Goal: Task Accomplishment & Management: Use online tool/utility

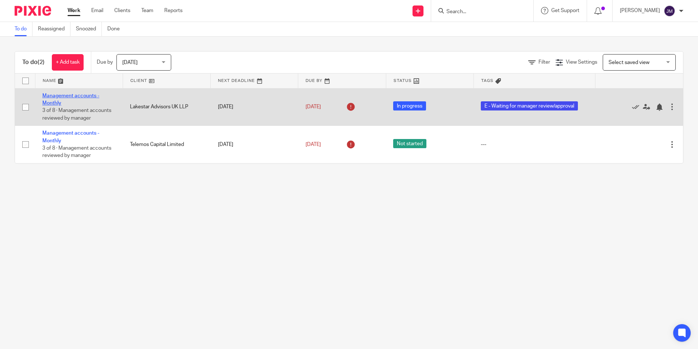
click at [84, 96] on link "Management accounts - Monthly" at bounding box center [70, 99] width 57 height 12
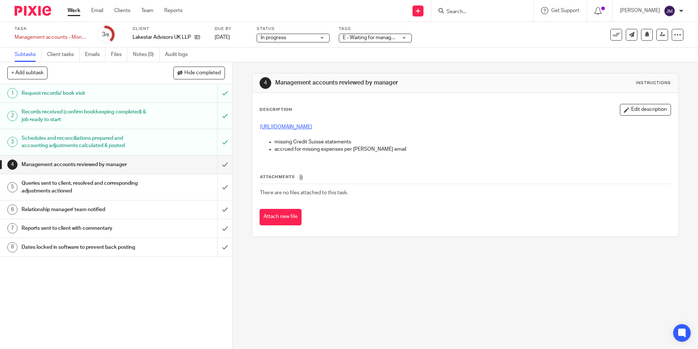
click at [312, 129] on link "https://cloudimanage.com/work/link/f/LLP!10193336" at bounding box center [286, 126] width 52 height 5
click at [220, 165] on input "submit" at bounding box center [116, 164] width 232 height 18
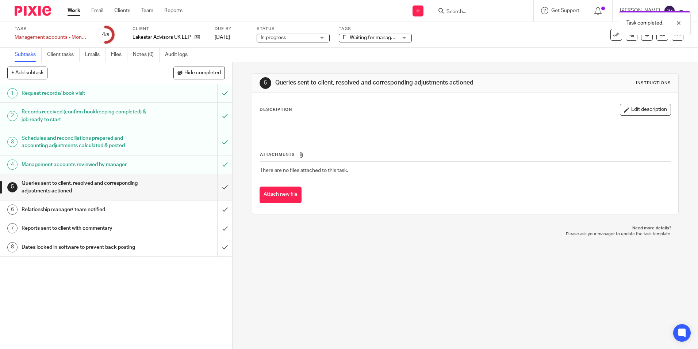
click at [631, 119] on div at bounding box center [465, 127] width 419 height 17
click at [631, 116] on div "Description Edit description" at bounding box center [465, 120] width 411 height 33
click at [629, 113] on button "Edit description" at bounding box center [645, 110] width 51 height 12
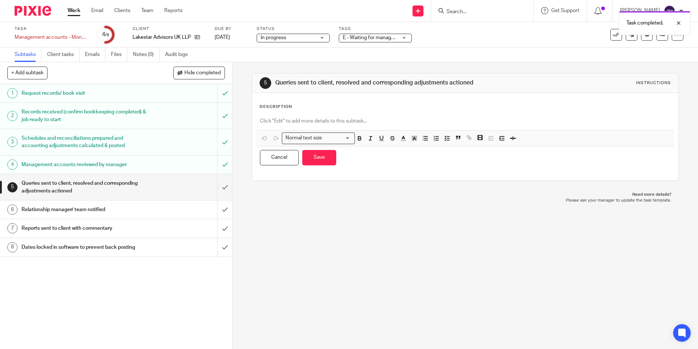
click at [395, 120] on p at bounding box center [465, 120] width 411 height 7
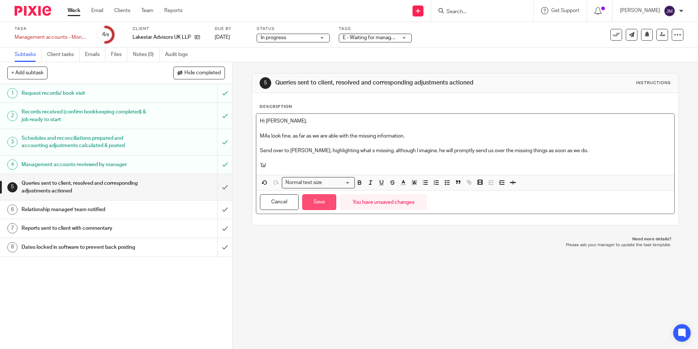
click at [326, 208] on button "Save" at bounding box center [319, 202] width 34 height 16
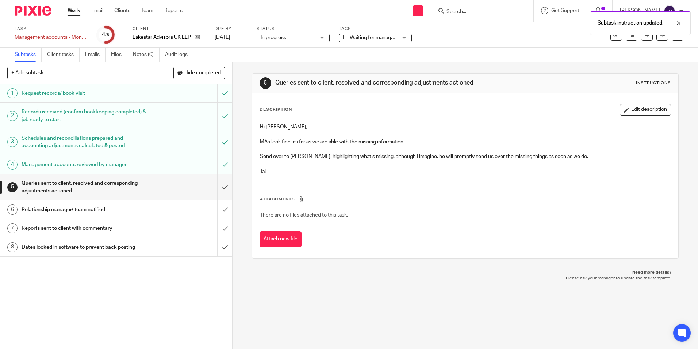
click at [392, 38] on span "E - Waiting for manager review/approval" at bounding box center [388, 37] width 90 height 5
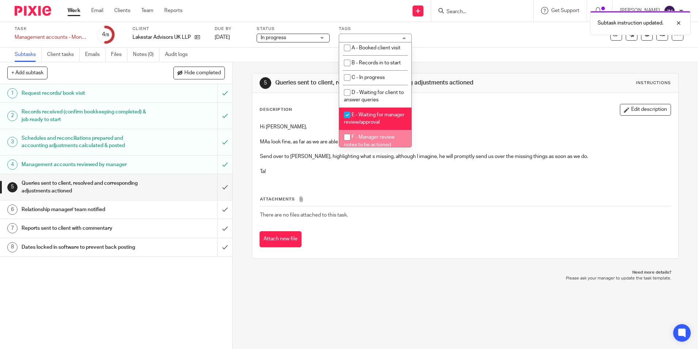
scroll to position [37, 0]
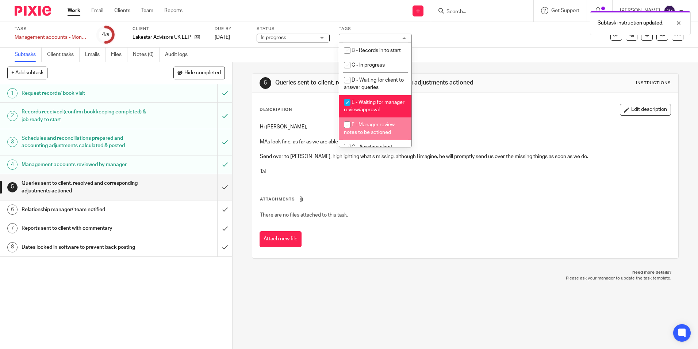
click at [384, 128] on li "F - Manager review notes to be actioned" at bounding box center [375, 128] width 72 height 22
checkbox input "true"
click at [380, 113] on li "E - Waiting for manager review/approval" at bounding box center [375, 106] width 72 height 22
checkbox input "false"
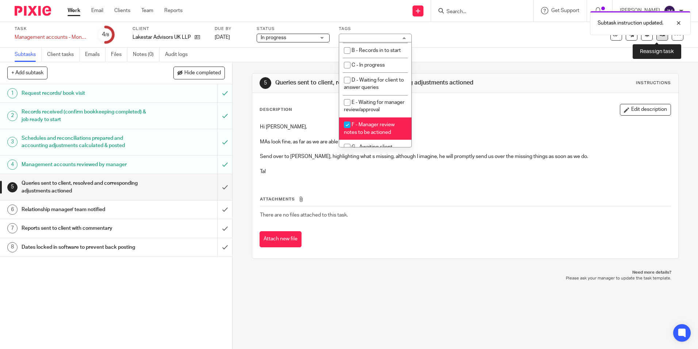
click at [657, 39] on link at bounding box center [663, 35] width 12 height 12
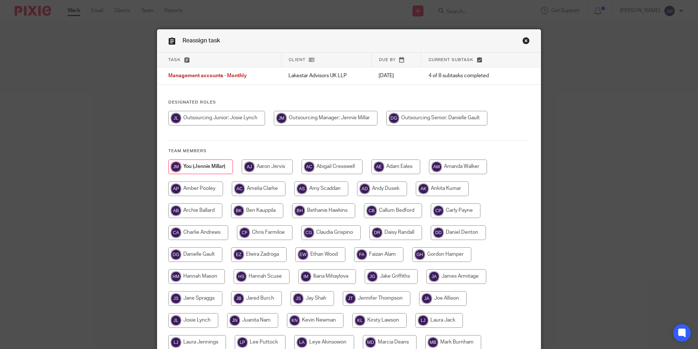
click at [438, 120] on input "radio" at bounding box center [437, 118] width 101 height 15
radio input "true"
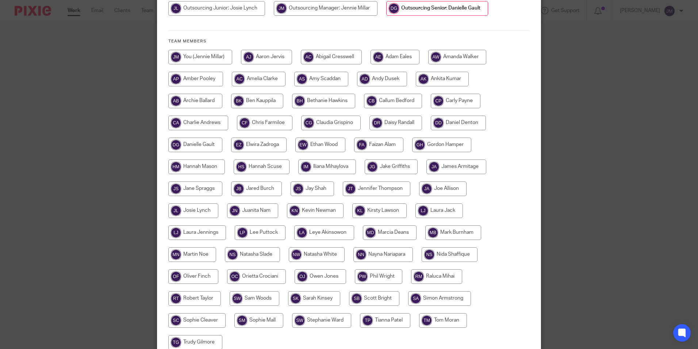
scroll to position [178, 0]
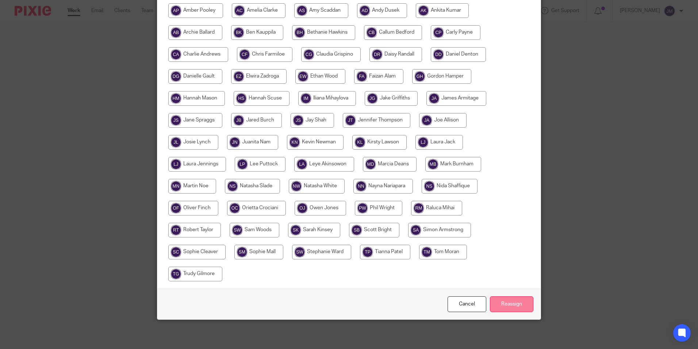
click at [516, 304] on input "Reassign" at bounding box center [511, 304] width 43 height 16
